Goal: Task Accomplishment & Management: Use online tool/utility

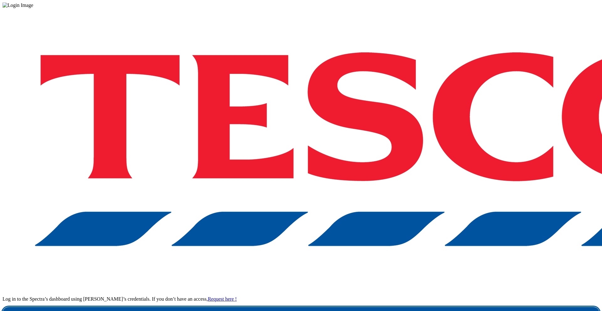
click at [444, 300] on link "Login" at bounding box center [301, 313] width 597 height 13
click at [413, 307] on link "Login" at bounding box center [301, 313] width 597 height 13
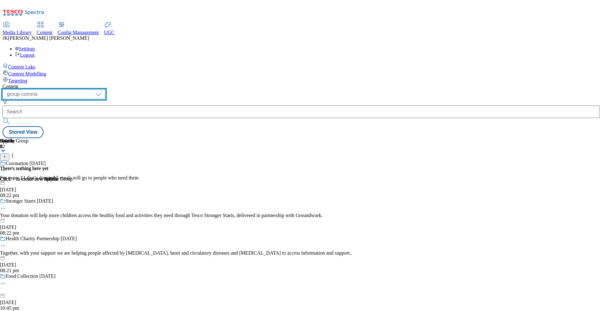
click at [105, 89] on select "dotcom-cz dotcom-hu dotcom-sk fnf-uk ghs-roi ghs-uk group-comms ighs-cz ighs-hu…" at bounding box center [54, 94] width 103 height 10
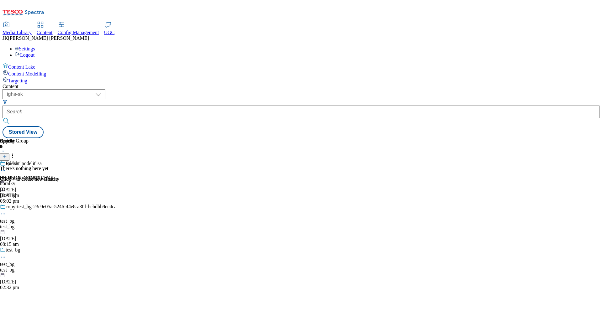
click at [117, 181] on div "horalky" at bounding box center [58, 184] width 117 height 6
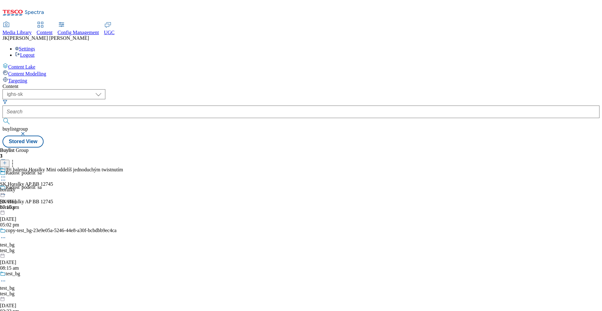
click at [6, 174] on icon at bounding box center [3, 177] width 6 height 6
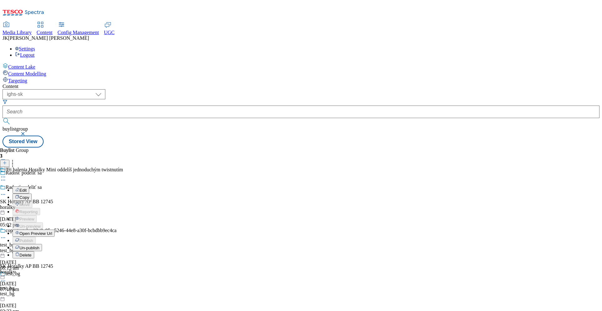
click at [52, 231] on span "Open Preview Url" at bounding box center [35, 233] width 33 height 5
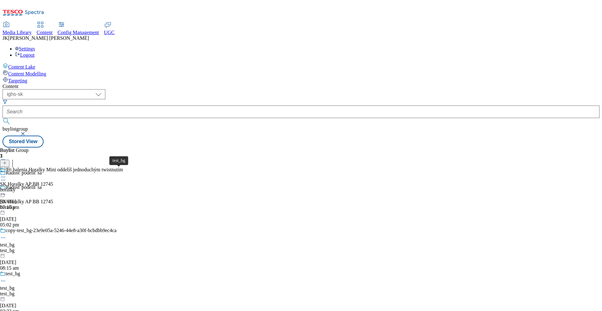
click at [14, 242] on span "test_bg" at bounding box center [7, 245] width 14 height 6
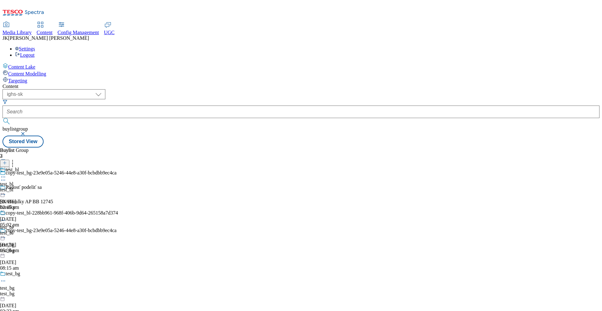
click at [117, 205] on div "horalky" at bounding box center [58, 208] width 117 height 6
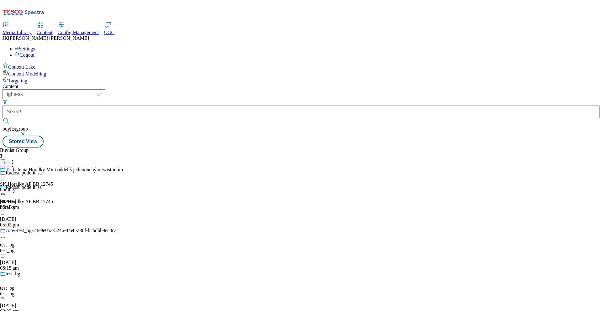
click at [117, 248] on div "test_bg" at bounding box center [58, 251] width 117 height 6
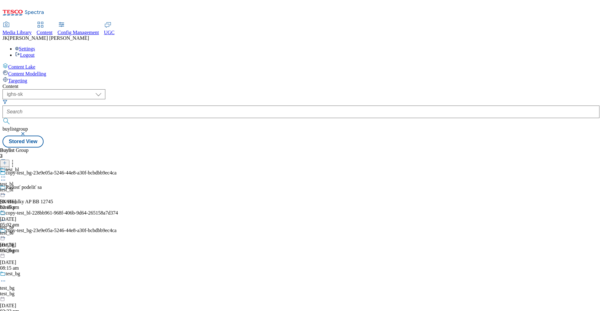
click at [118, 187] on div "test_bl" at bounding box center [59, 190] width 118 height 6
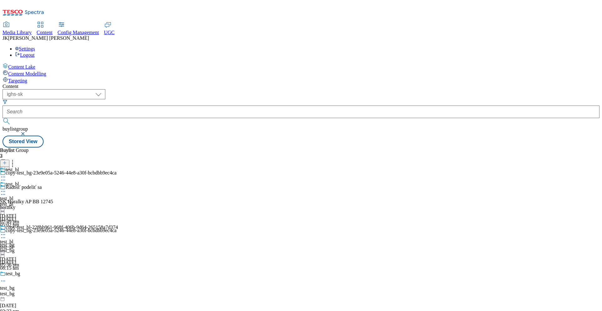
click at [6, 188] on icon at bounding box center [3, 191] width 6 height 6
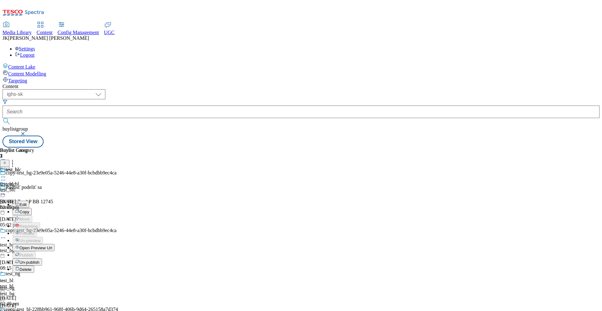
click at [52, 246] on span "Open Preview Url" at bounding box center [35, 248] width 33 height 5
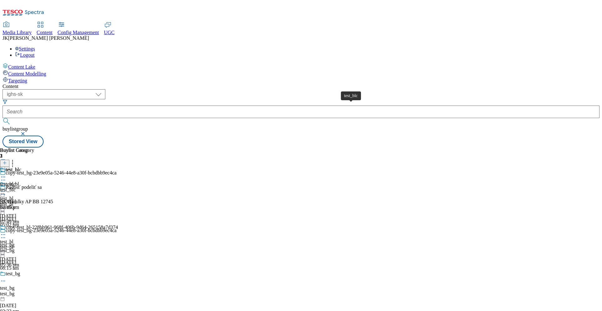
click at [16, 182] on span "test_blc" at bounding box center [8, 185] width 16 height 6
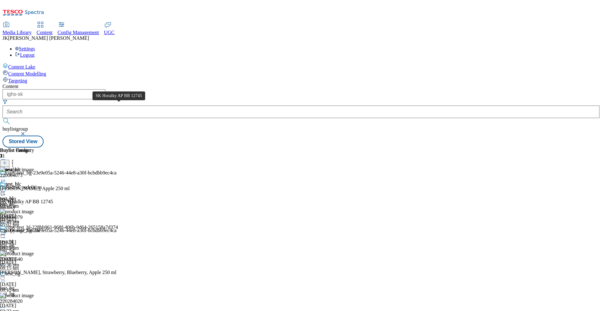
click at [53, 199] on span "SK Horalky AP BB 12745" at bounding box center [26, 202] width 53 height 6
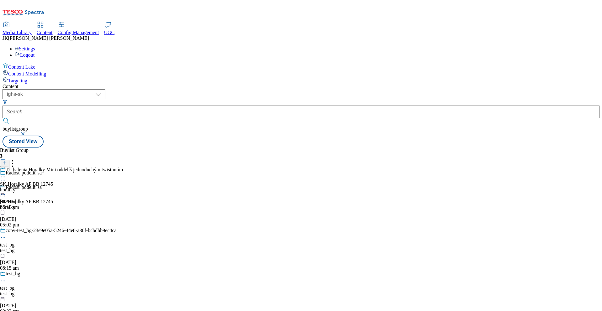
click at [123, 167] on div "Tri balenia Horalky Mini oddelíš jednoduchým twistnutím SK Horalky AP BB 12745 …" at bounding box center [61, 188] width 123 height 43
click at [6, 188] on icon at bounding box center [3, 191] width 6 height 6
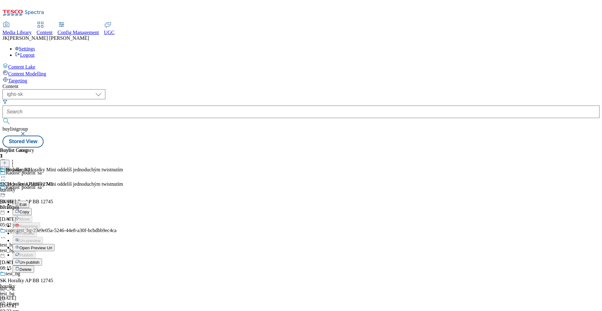
click at [296, 89] on div "( optional ) dotcom-cz dotcom-hu dotcom-sk fnf-uk ghs-roi ghs-uk group-comms ig…" at bounding box center [301, 118] width 597 height 58
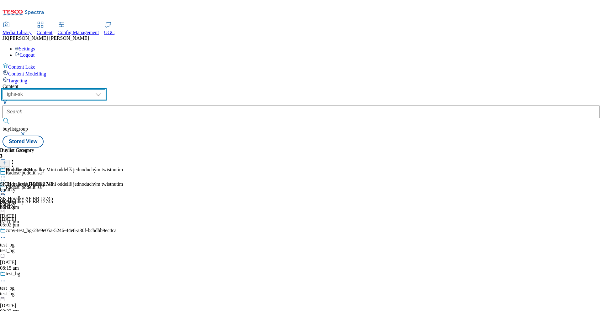
click at [105, 89] on select "dotcom-cz dotcom-hu dotcom-sk fnf-uk ghs-roi ghs-uk group-comms ighs-cz ighs-hu…" at bounding box center [54, 94] width 103 height 10
select select "ighs-hu"
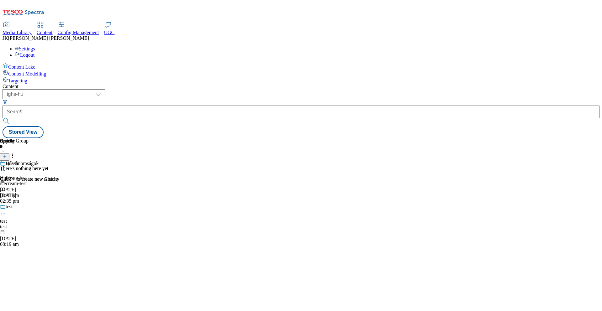
click at [39, 181] on div "icecream-test" at bounding box center [19, 184] width 39 height 6
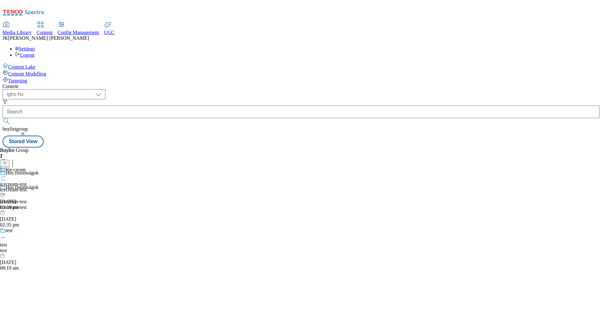
click at [27, 167] on div "Ice-cream icecream-test icecream-test [DATE] 03:19 pm" at bounding box center [13, 188] width 27 height 43
click at [6, 188] on icon at bounding box center [3, 191] width 6 height 6
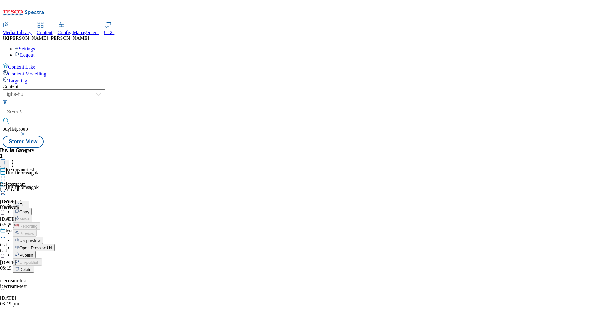
click at [52, 246] on span "Open Preview Url" at bounding box center [35, 248] width 33 height 5
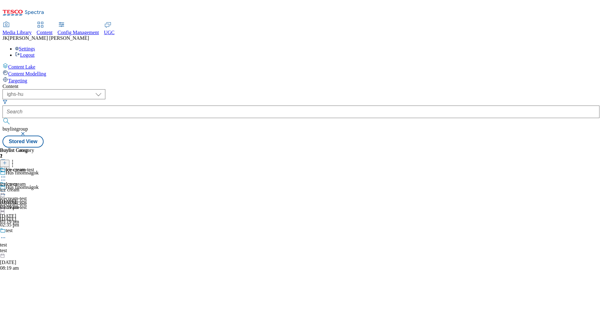
click at [6, 188] on icon at bounding box center [3, 191] width 6 height 6
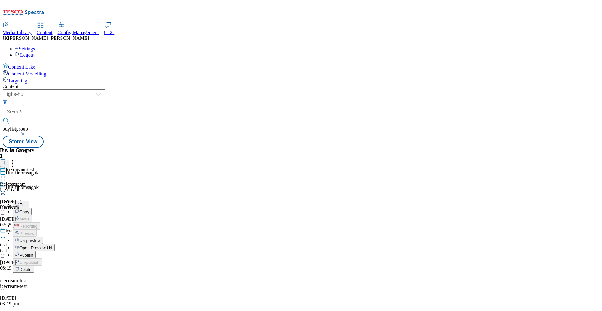
click at [34, 175] on div "ice-cream-test ice crem ice cream [DATE] 03:19 pm" at bounding box center [17, 188] width 34 height 43
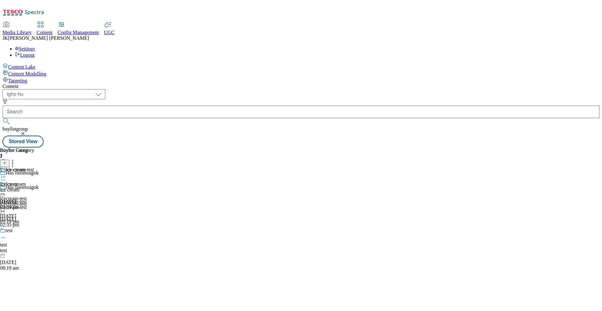
click at [6, 174] on icon at bounding box center [3, 177] width 6 height 6
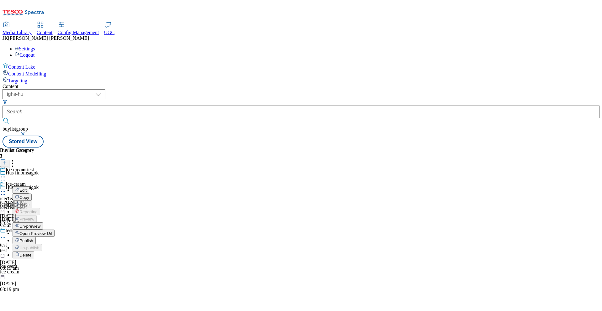
click at [27, 194] on div "Ice-cream icecream-test icecream-test [DATE] 03:19 pm" at bounding box center [13, 203] width 27 height 43
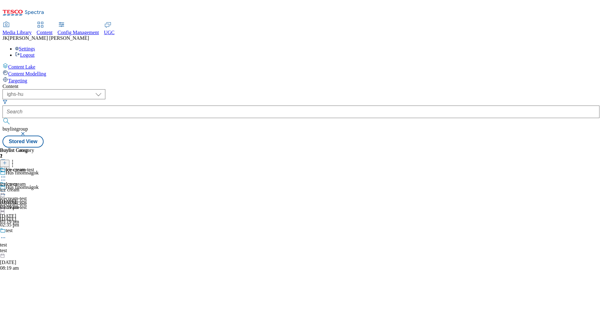
click at [27, 214] on div "Ice-cream icecream-test icecream-test [DATE] 03:19 pm" at bounding box center [13, 203] width 27 height 43
click at [39, 228] on div "test test test [DATE] 08:19 am" at bounding box center [19, 249] width 39 height 43
click at [19, 187] on div "test" at bounding box center [9, 190] width 19 height 6
click at [6, 188] on icon at bounding box center [3, 191] width 6 height 6
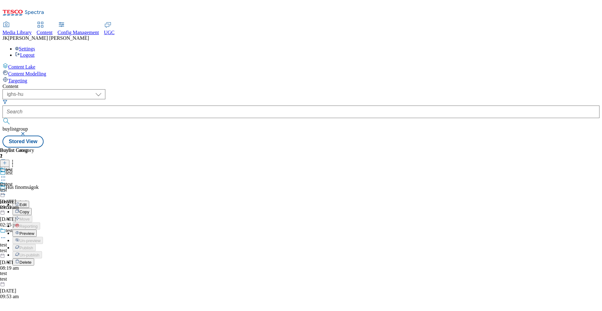
click at [34, 231] on span "Preview" at bounding box center [26, 233] width 15 height 5
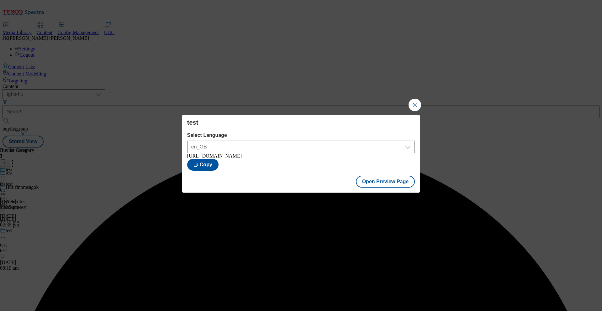
click at [304, 159] on div "[URL][DOMAIN_NAME]" at bounding box center [301, 156] width 228 height 6
copy div "[URL][DOMAIN_NAME]"
click at [389, 187] on button "Open Preview Page" at bounding box center [385, 182] width 59 height 12
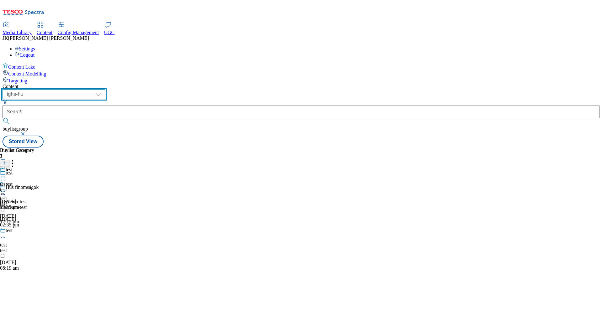
click at [105, 89] on select "dotcom-cz dotcom-hu dotcom-sk fnf-uk ghs-roi ghs-uk group-comms ighs-cz ighs-hu…" at bounding box center [54, 94] width 103 height 10
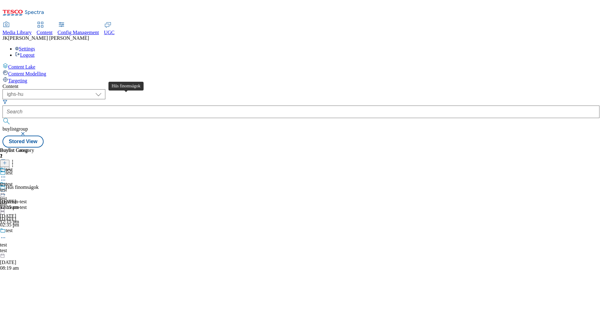
click at [39, 185] on span "Hűs finomságok" at bounding box center [22, 188] width 33 height 7
click at [6, 174] on icon at bounding box center [3, 177] width 6 height 6
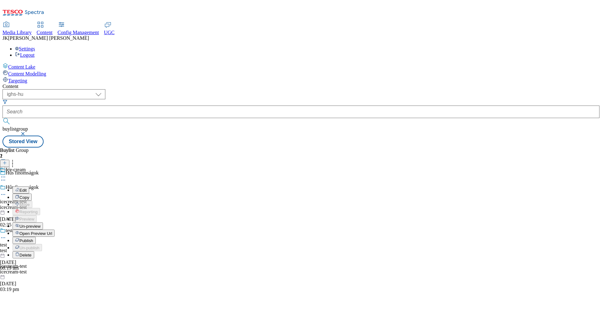
click at [52, 231] on span "Open Preview Url" at bounding box center [35, 233] width 33 height 5
